Goal: Transaction & Acquisition: Purchase product/service

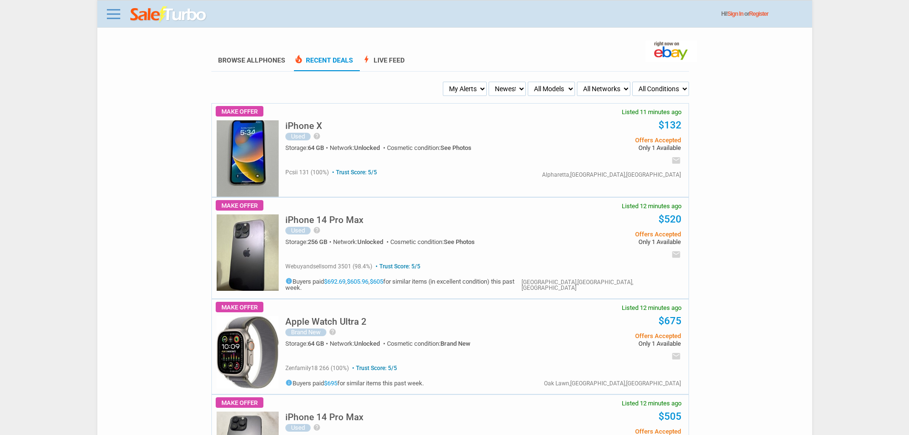
click at [489, 95] on select "Newest Oldest Sold Fastest Savvy Buyers Price (Low - High) Price (High - Low)" at bounding box center [507, 89] width 37 height 14
click at [470, 92] on select "My Alerts All Deals BIN Only w/ Offers Only" at bounding box center [465, 89] width 44 height 14
select select "flash_bin"
click at [444, 82] on select "My Alerts All Deals BIN Only w/ Offers Only" at bounding box center [465, 89] width 44 height 14
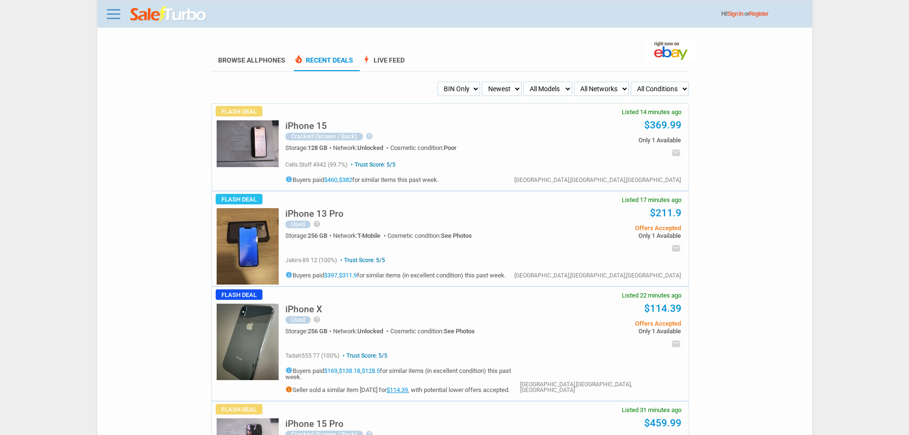
click at [249, 241] on img at bounding box center [248, 246] width 62 height 76
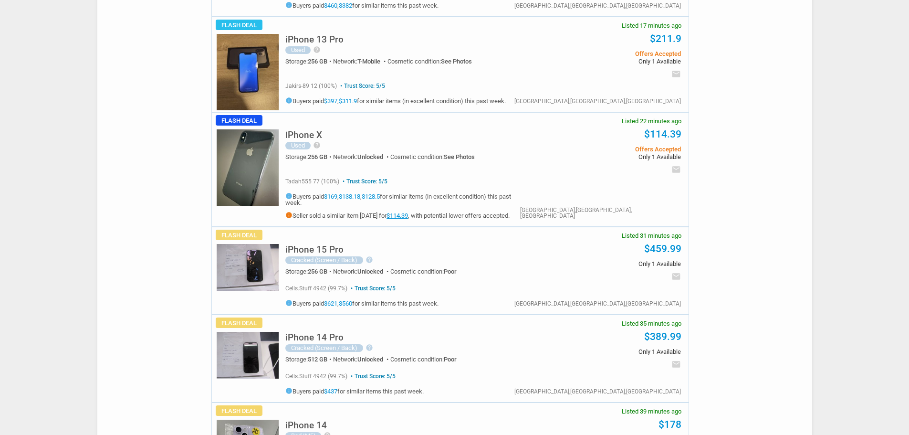
scroll to position [191, 0]
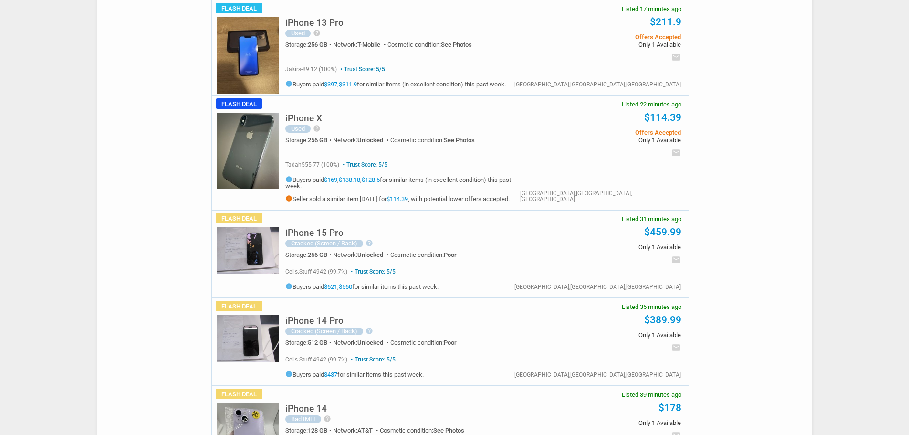
click at [238, 246] on img at bounding box center [248, 250] width 62 height 47
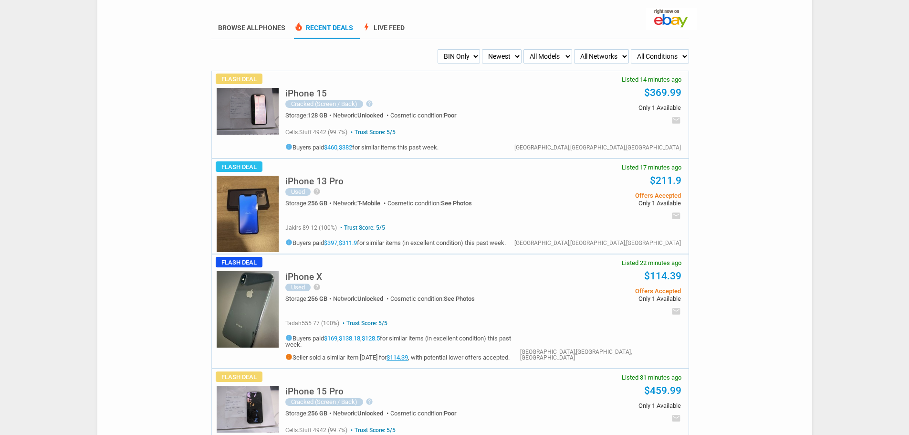
scroll to position [0, 0]
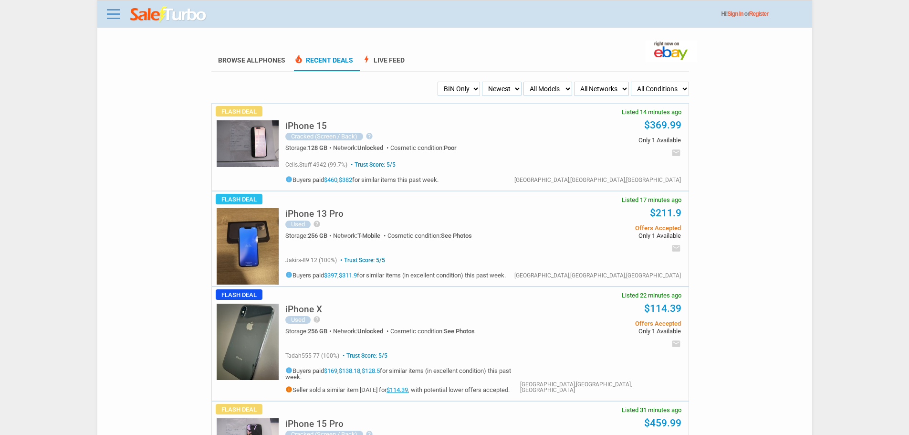
click at [459, 91] on select "My Alerts All Deals BIN Only w/ Offers Only" at bounding box center [459, 89] width 42 height 14
select select "flash_offers"
click at [438, 82] on select "My Alerts All Deals BIN Only w/ Offers Only" at bounding box center [459, 89] width 42 height 14
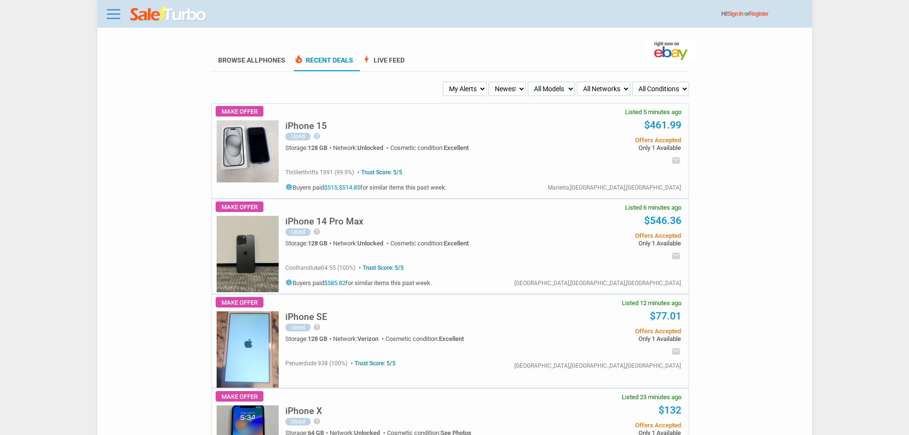
click at [459, 93] on select "My Alerts All Deals BIN Only w/ Offers Only" at bounding box center [465, 89] width 44 height 14
select select "flash_bin"
click at [444, 82] on select "My Alerts All Deals BIN Only w/ Offers Only" at bounding box center [465, 89] width 44 height 14
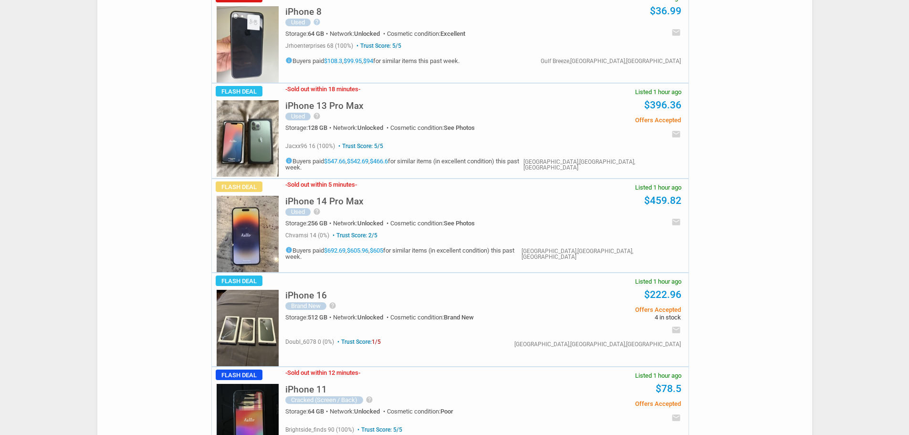
scroll to position [1289, 0]
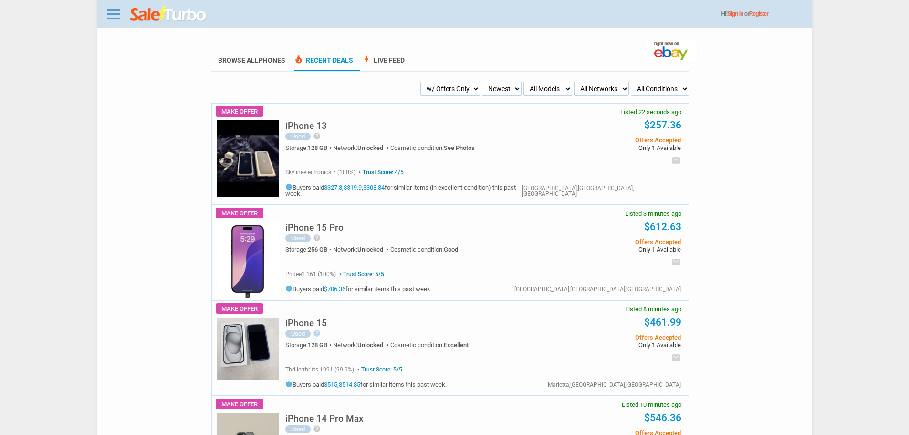
click at [451, 96] on select "My Alerts All Deals BIN Only w/ Offers Only" at bounding box center [451, 89] width 60 height 14
select select "sent"
click at [435, 82] on select "My Alerts All Deals BIN Only w/ Offers Only" at bounding box center [451, 89] width 60 height 14
click at [456, 89] on select "My Alerts All Deals BIN Only w/ Offers Only" at bounding box center [457, 89] width 45 height 14
select select "flash_bin"
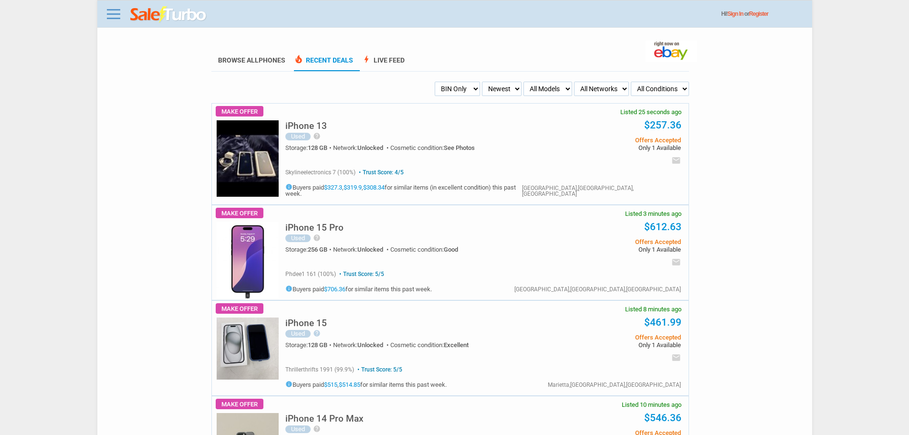
click at [438, 82] on select "My Alerts All Deals BIN Only w/ Offers Only" at bounding box center [457, 89] width 45 height 14
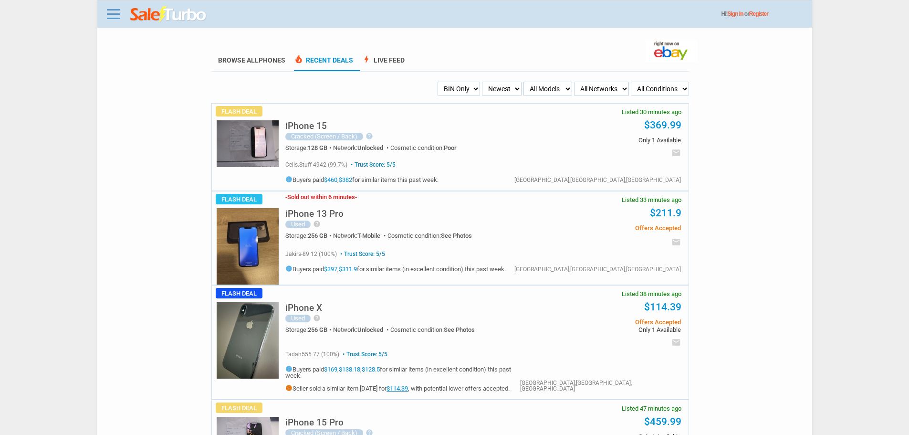
click at [391, 55] on li "bolt Live Feed" at bounding box center [387, 60] width 50 height 21
click at [389, 64] on link "bolt Live Feed" at bounding box center [383, 63] width 43 height 15
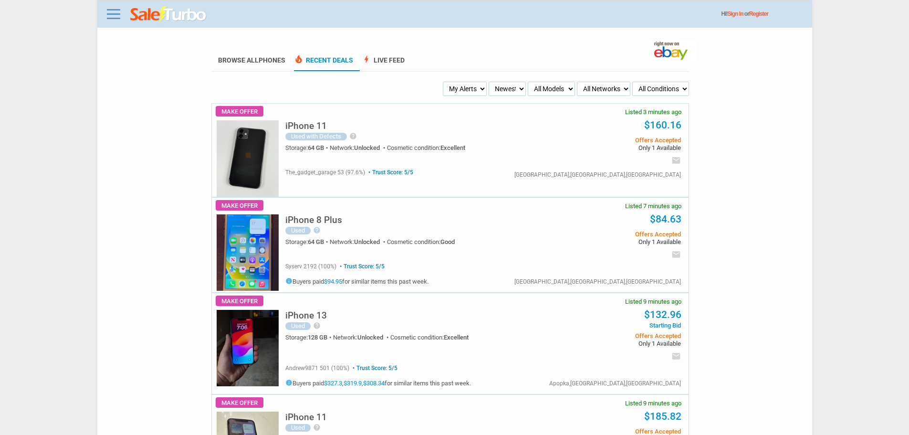
drag, startPoint x: 471, startPoint y: 90, endPoint x: 470, endPoint y: 96, distance: 6.2
click at [470, 91] on select "My Alerts All Deals BIN Only w/ Offers Only" at bounding box center [465, 89] width 44 height 14
select select "flash_bin"
click at [444, 82] on select "My Alerts All Deals BIN Only w/ Offers Only" at bounding box center [465, 89] width 44 height 14
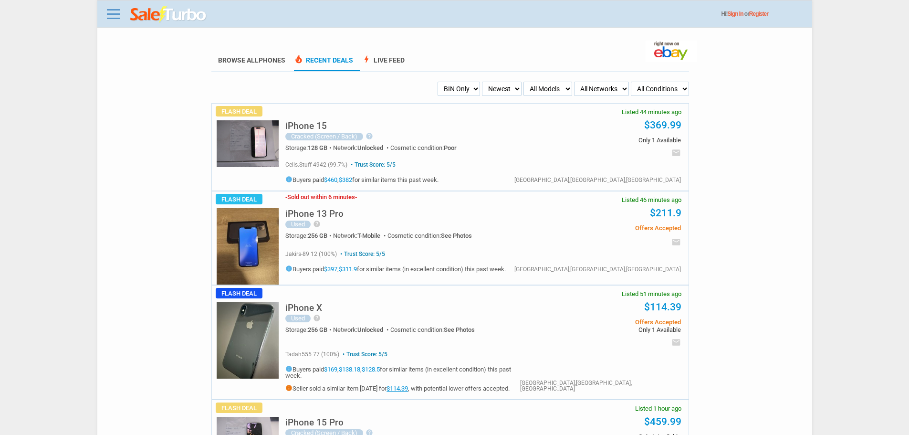
click at [338, 268] on link "$397" at bounding box center [330, 268] width 13 height 7
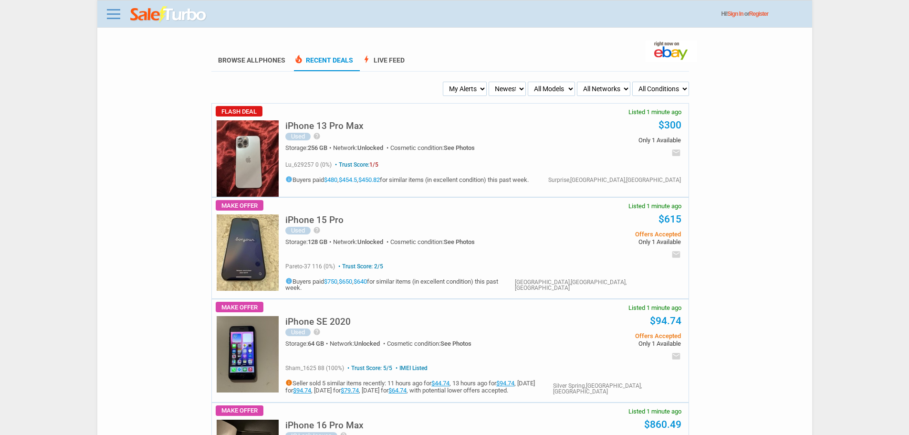
click at [301, 130] on h5 "iPhone 13 Pro Max" at bounding box center [324, 125] width 78 height 9
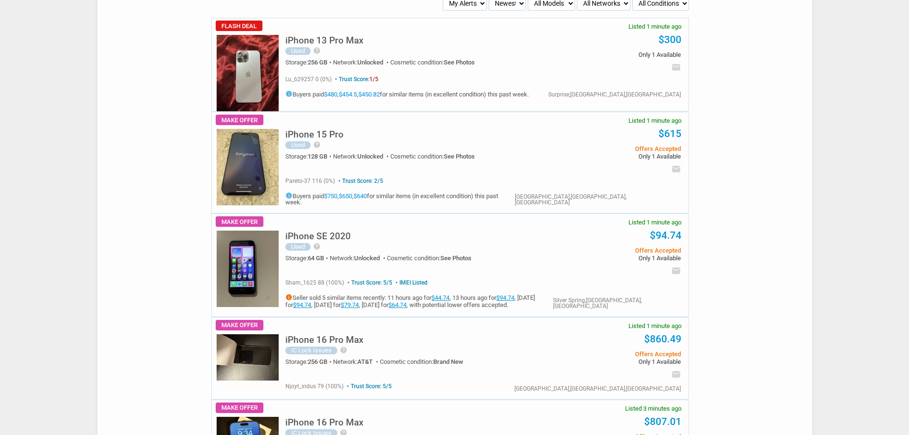
scroll to position [95, 0]
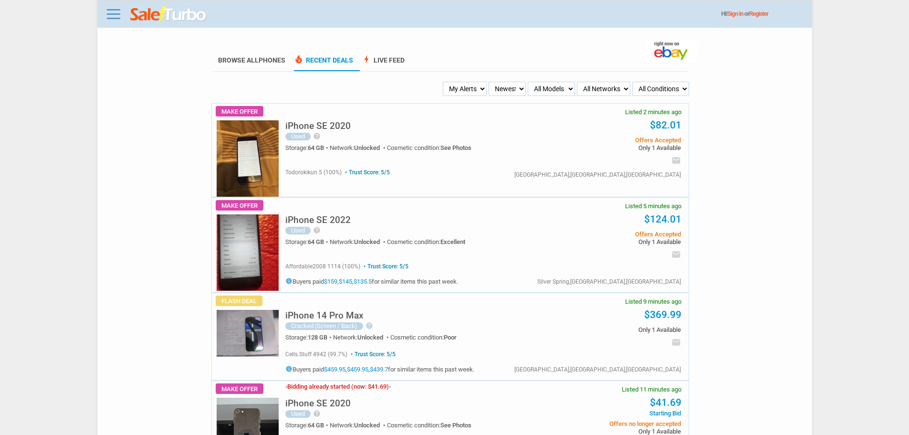
click at [494, 83] on select "Newest Oldest Sold Fastest Savvy Buyers Price (Low - High) Price (High - Low)" at bounding box center [507, 89] width 37 height 14
select select "savvy"
click at [489, 82] on select "Newest Oldest Sold Fastest Savvy Buyers Price (Low - High) Price (High - Low)" at bounding box center [507, 89] width 37 height 14
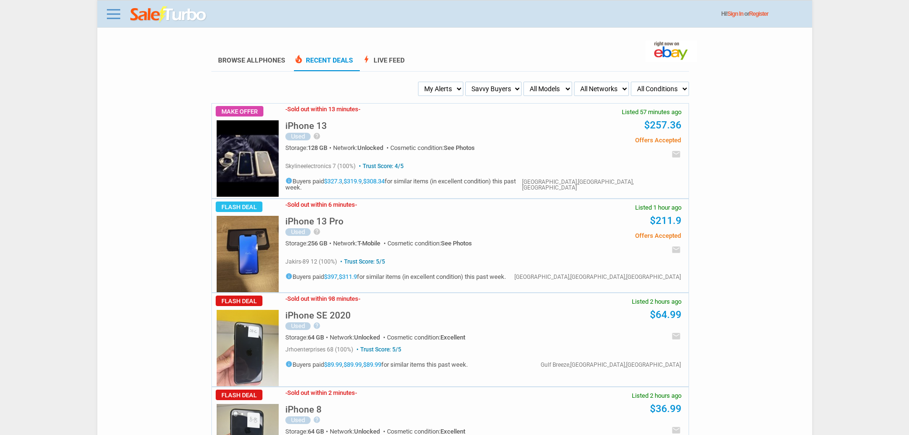
click at [444, 86] on select "My Alerts All Deals BIN Only w/ Offers Only" at bounding box center [440, 89] width 45 height 14
select select "flash_bin"
click at [421, 82] on select "My Alerts All Deals BIN Only w/ Offers Only" at bounding box center [440, 89] width 45 height 14
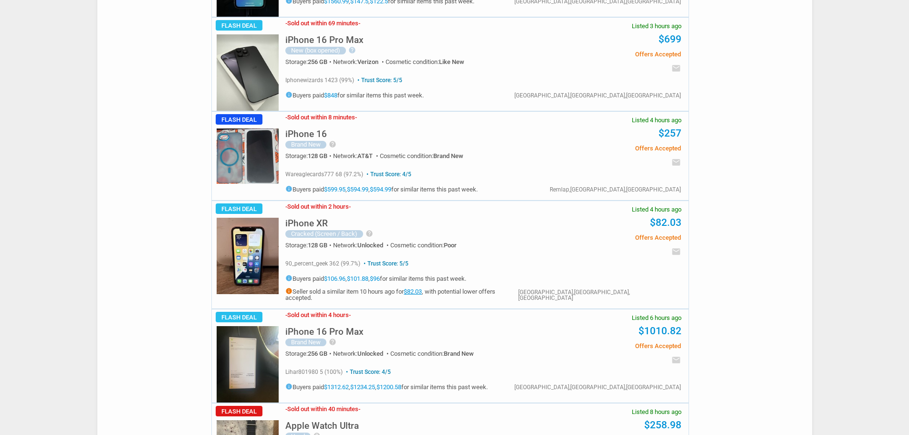
scroll to position [621, 0]
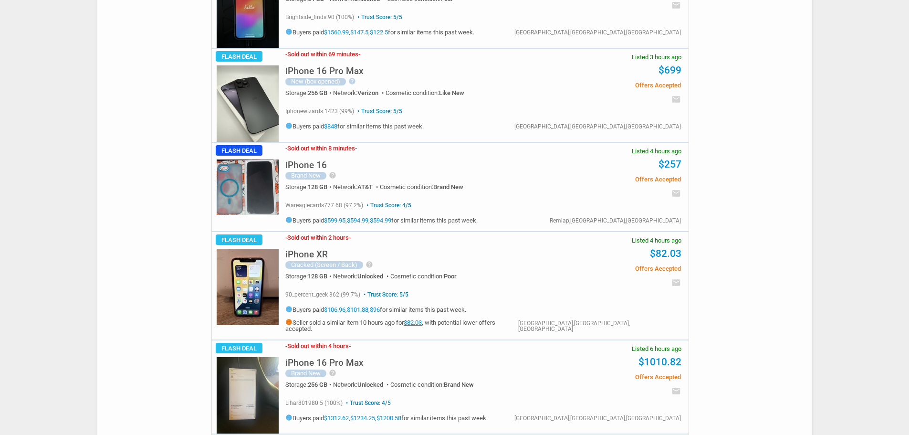
click at [259, 111] on img at bounding box center [248, 103] width 62 height 76
